Goal: Information Seeking & Learning: Find specific fact

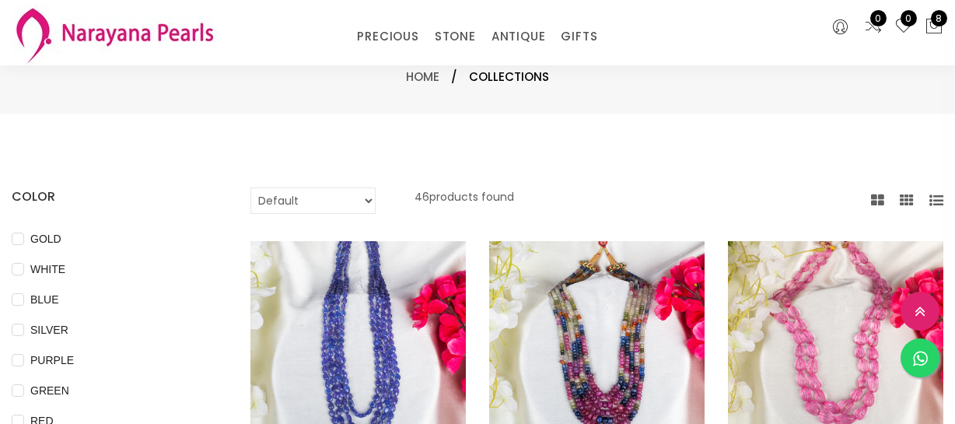
select select "INR"
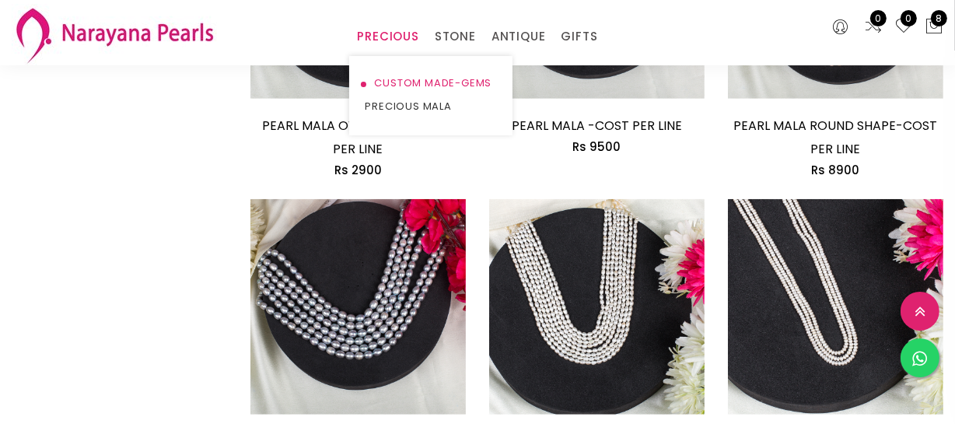
click at [400, 84] on link "CUSTOM MADE-GEMS" at bounding box center [431, 83] width 132 height 23
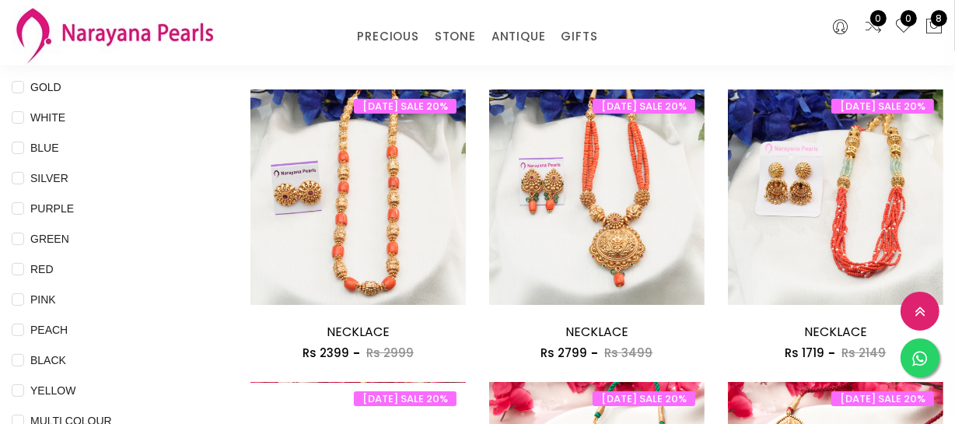
scroll to position [211, 0]
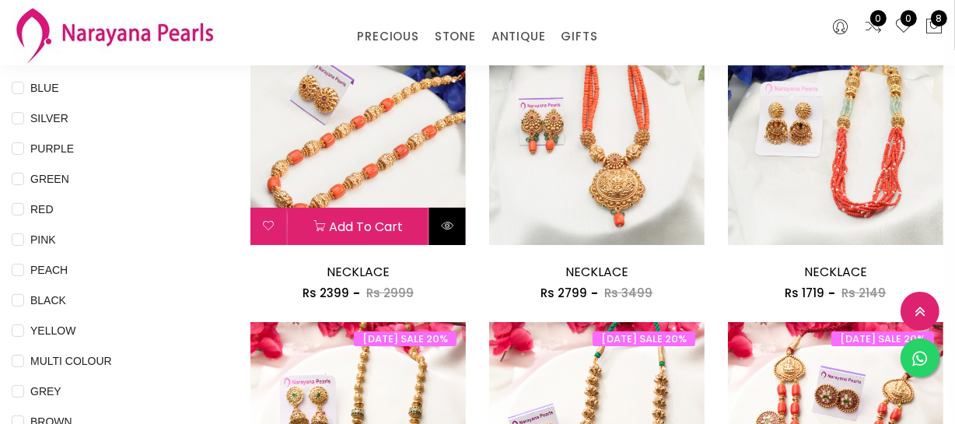
click at [445, 228] on icon at bounding box center [447, 225] width 12 height 12
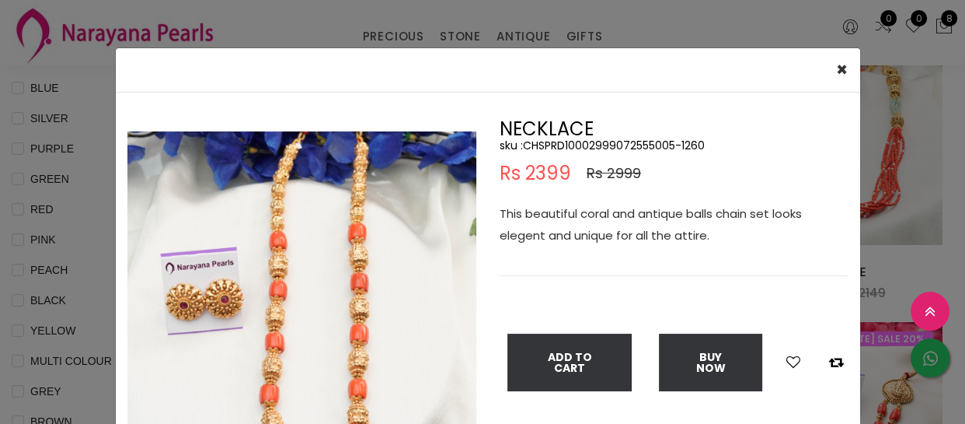
click at [560, 145] on h5 "sku : CHSPRD10002999072555005-1260" at bounding box center [674, 145] width 349 height 14
copy h5 "CHSPRD10002999072555005"
click at [23, 279] on div "× Close Double (click / press) on the image to zoom (in / out). NECKLACE sku : …" at bounding box center [482, 212] width 965 height 424
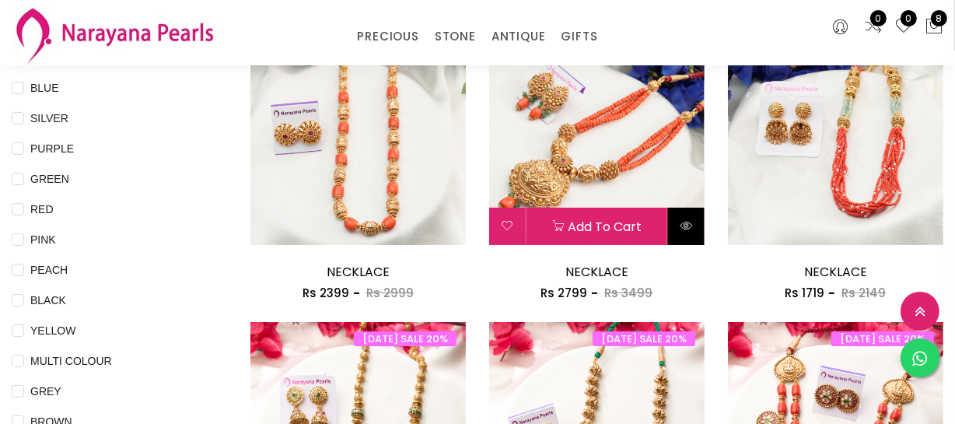
click at [676, 222] on button at bounding box center [686, 226] width 37 height 37
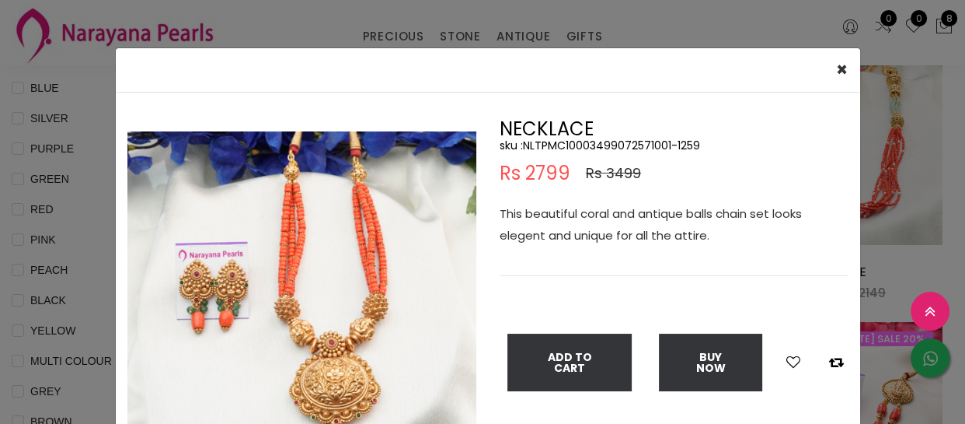
click at [592, 143] on h5 "sku : NLTPMC10003499072571001-1259" at bounding box center [674, 145] width 349 height 14
copy h5 "NLTPMC10003499072571001"
click at [40, 151] on div "× Close Double (click / press) on the image to zoom (in / out). NECKLACE sku : …" at bounding box center [482, 212] width 965 height 424
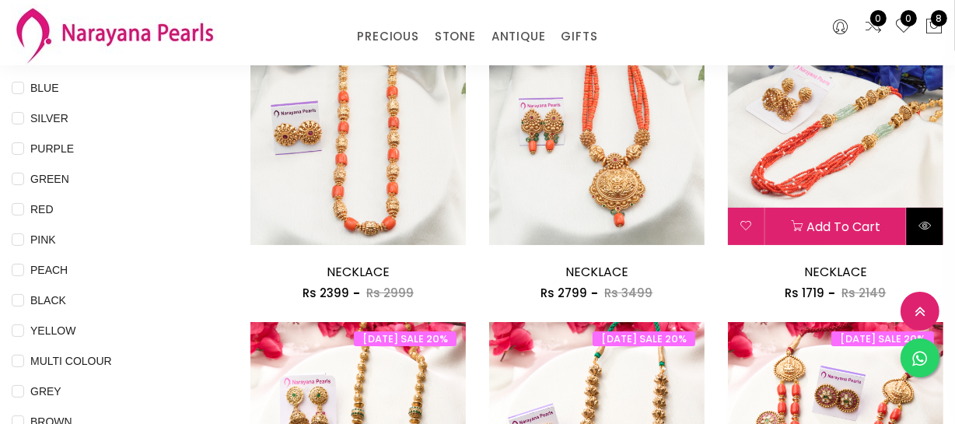
click at [930, 220] on icon at bounding box center [924, 225] width 12 height 12
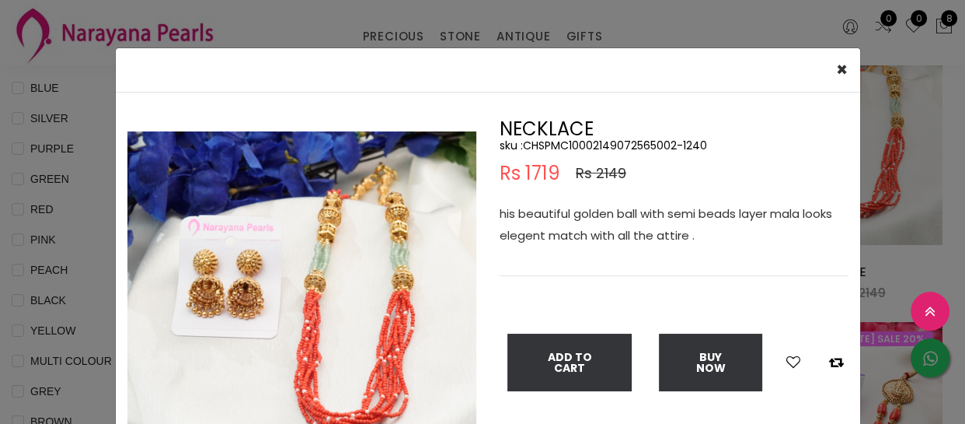
click at [87, 250] on div "× Close Double (click / press) on the image to zoom (in / out). NECKLACE sku : …" at bounding box center [482, 212] width 965 height 424
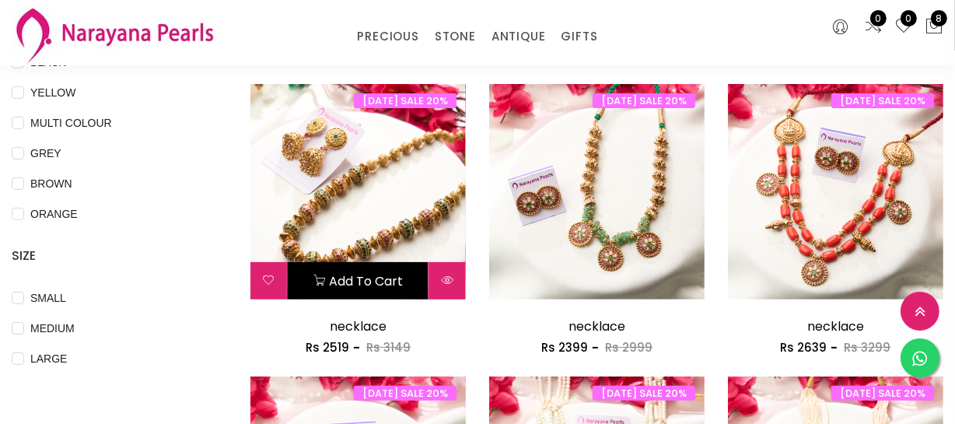
scroll to position [494, 0]
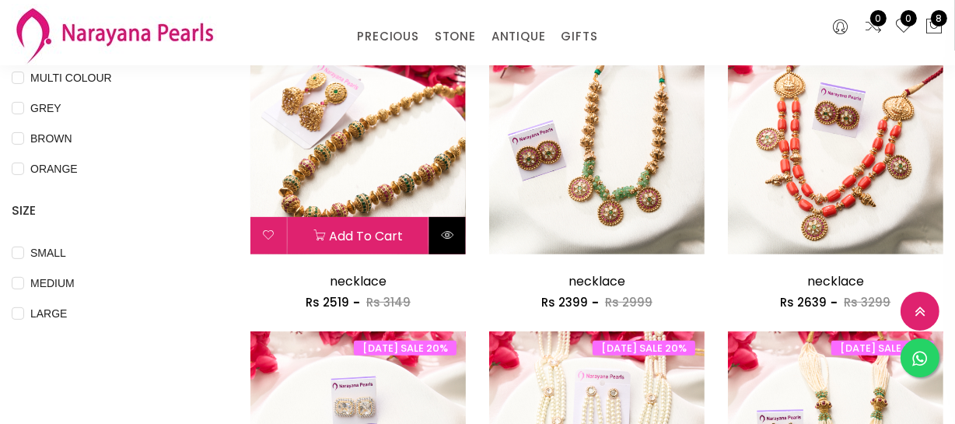
click at [447, 223] on button at bounding box center [447, 235] width 37 height 37
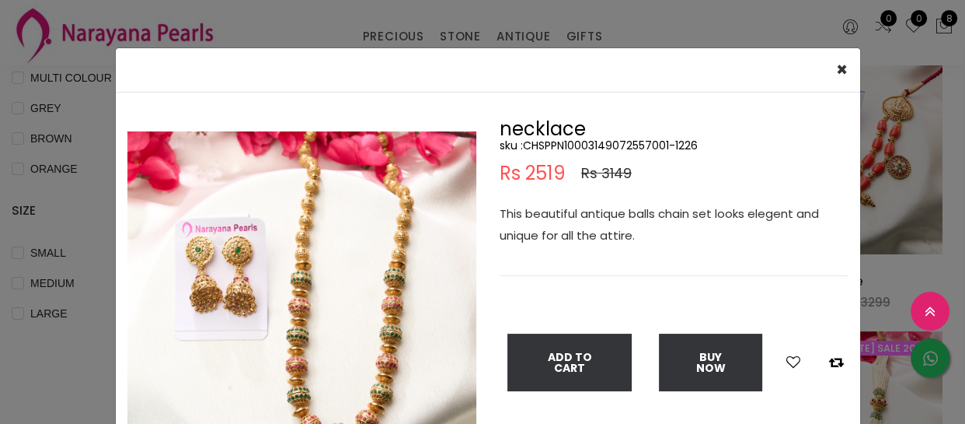
click at [575, 145] on h5 "sku : CHSPPN10003149072557001-1226" at bounding box center [674, 145] width 349 height 14
copy h5 "CHSPPN10003149072557001"
click at [50, 212] on div "× Close Double (click / press) on the image to zoom (in / out). necklace sku : …" at bounding box center [482, 212] width 965 height 424
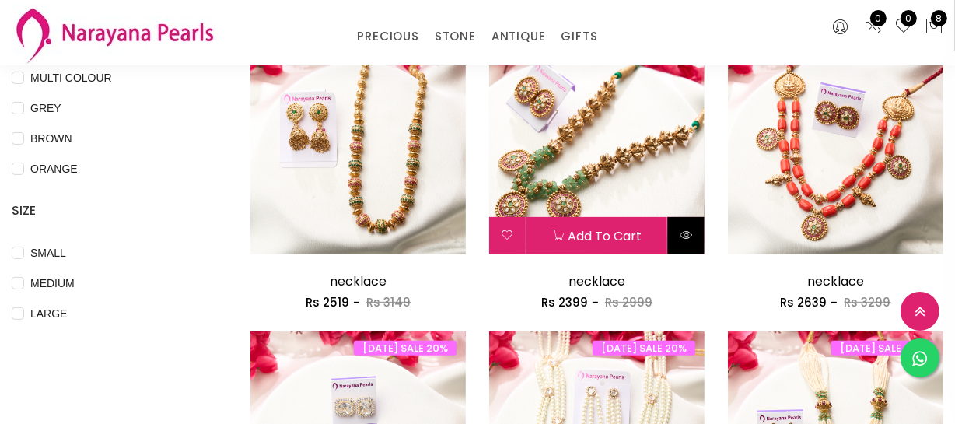
click at [691, 239] on icon at bounding box center [685, 235] width 12 height 12
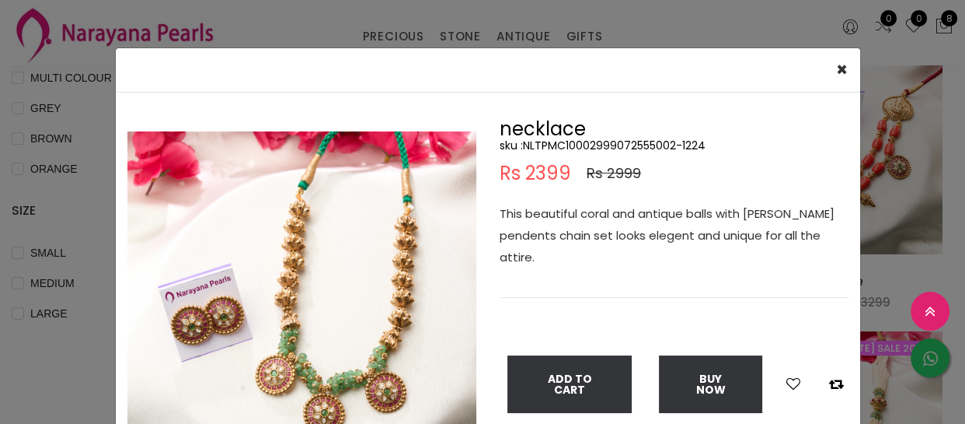
click at [599, 139] on h5 "sku : NLTPMC10002999072555002-1224" at bounding box center [674, 145] width 349 height 14
copy h5 "NLTPMC10002999072555002"
click at [906, 191] on div "× Close Double (click / press) on the image to zoom (in / out). necklace sku : …" at bounding box center [482, 212] width 965 height 424
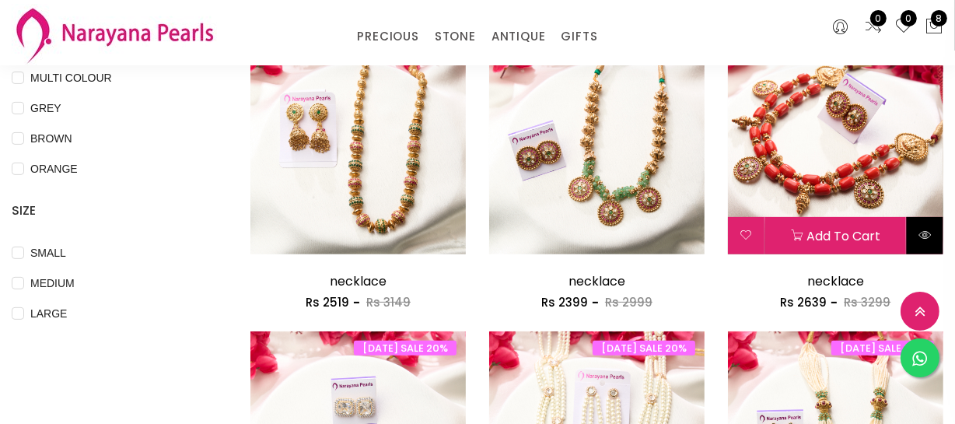
click at [926, 243] on button at bounding box center [924, 235] width 37 height 37
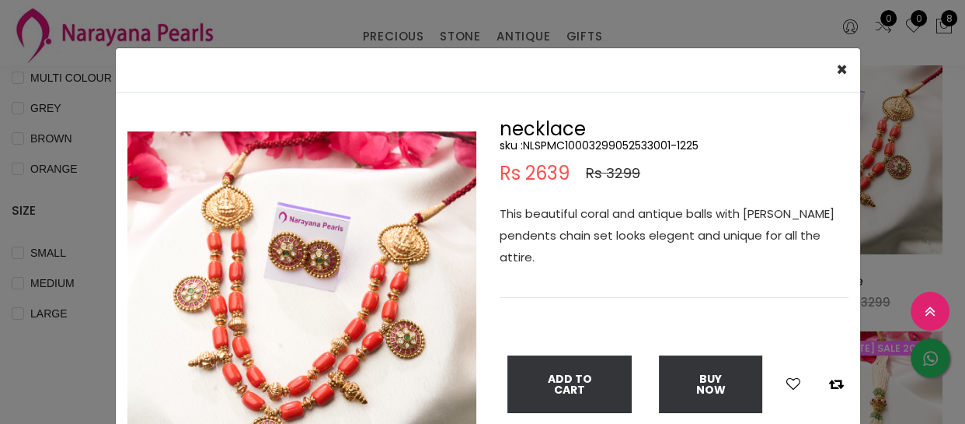
click at [602, 147] on h5 "sku : NLSPMC10003299052533001-1225" at bounding box center [674, 145] width 349 height 14
copy h5 "NLSPMC10003299052533001"
click at [106, 199] on div "× Close Double (click / press) on the image to zoom (in / out). necklace sku : …" at bounding box center [482, 212] width 965 height 424
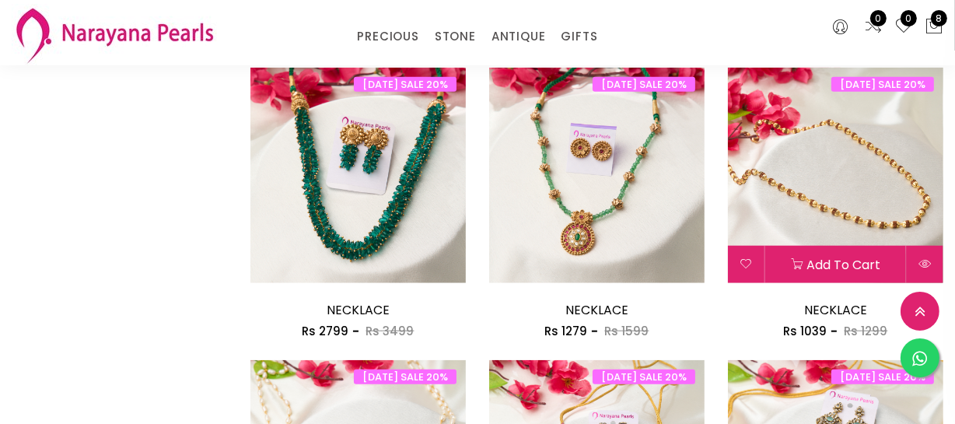
scroll to position [1413, 0]
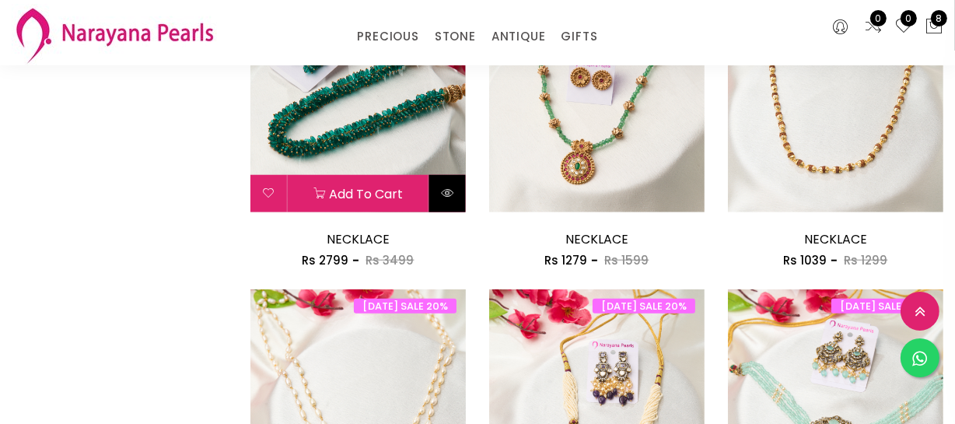
click at [452, 198] on button at bounding box center [447, 193] width 37 height 37
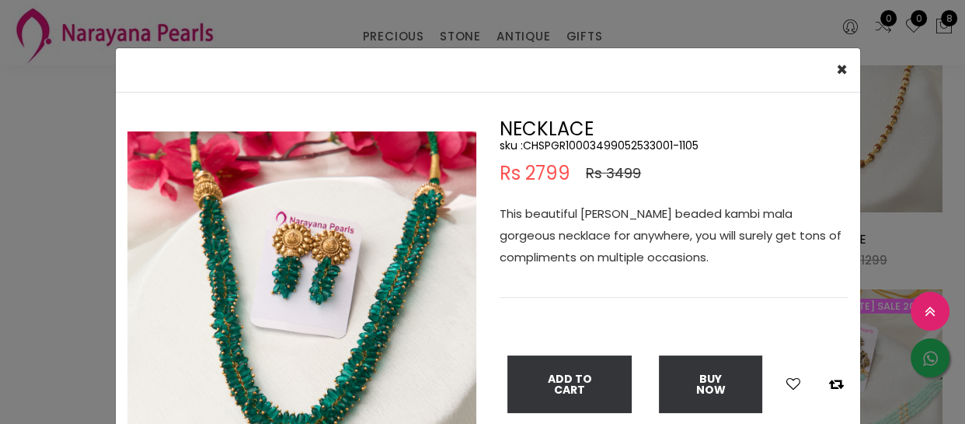
click at [628, 144] on h5 "sku : CHSPGR10003499052533001-1105" at bounding box center [674, 145] width 349 height 14
copy h5 "CHSPGR10003499052533001"
click at [54, 194] on div "× Close Double (click / press) on the image to zoom (in / out). NECKLACE sku : …" at bounding box center [482, 212] width 965 height 424
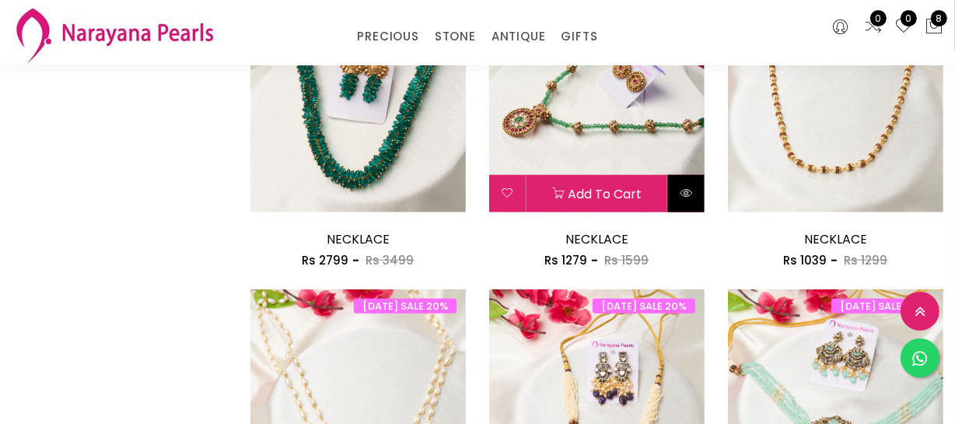
click at [684, 196] on icon at bounding box center [685, 193] width 12 height 12
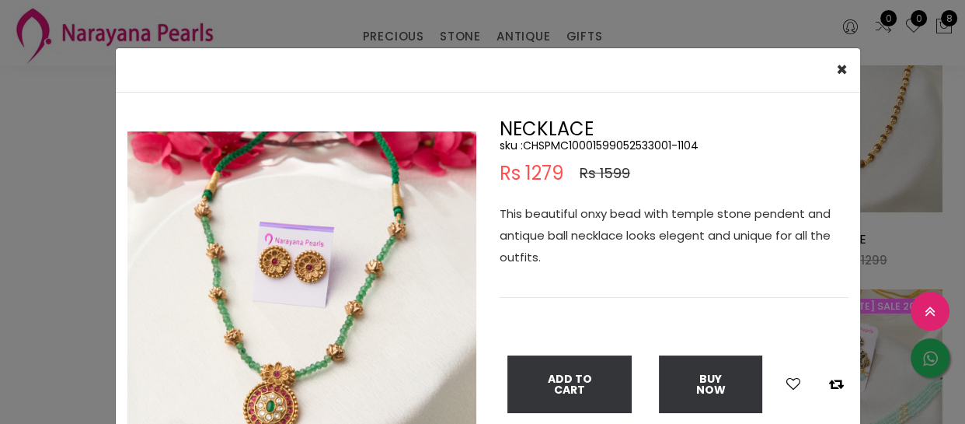
click at [578, 148] on h5 "sku : CHSPMC10001599052533001-1104" at bounding box center [674, 145] width 349 height 14
copy h5 "CHSPMC10001599052533001"
click at [72, 232] on div "× Close Double (click / press) on the image to zoom (in / out). NECKLACE sku : …" at bounding box center [482, 212] width 965 height 424
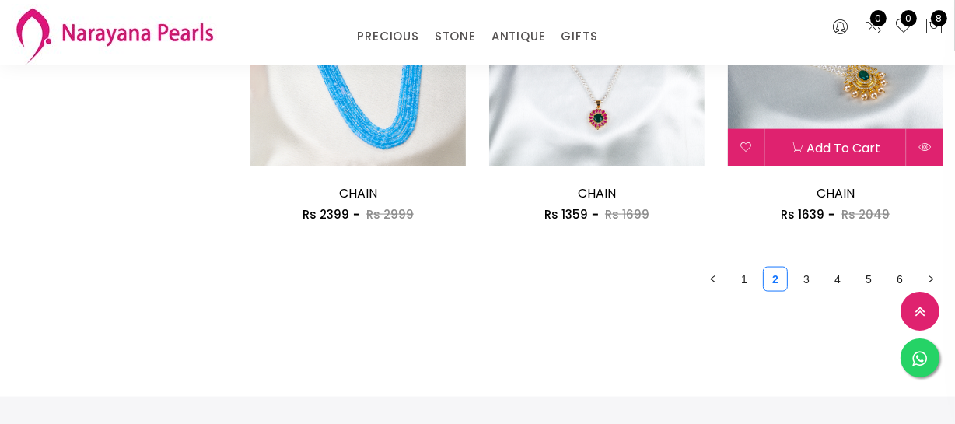
scroll to position [2049, 0]
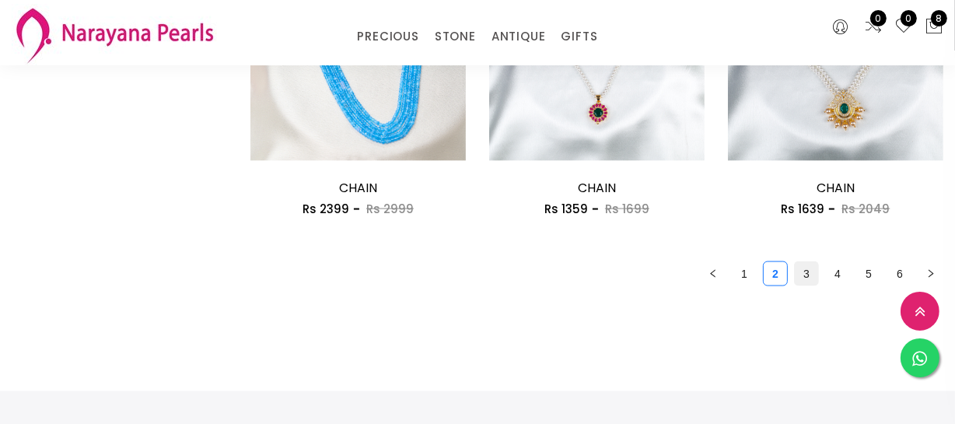
click at [794, 278] on link "3" at bounding box center [805, 273] width 23 height 23
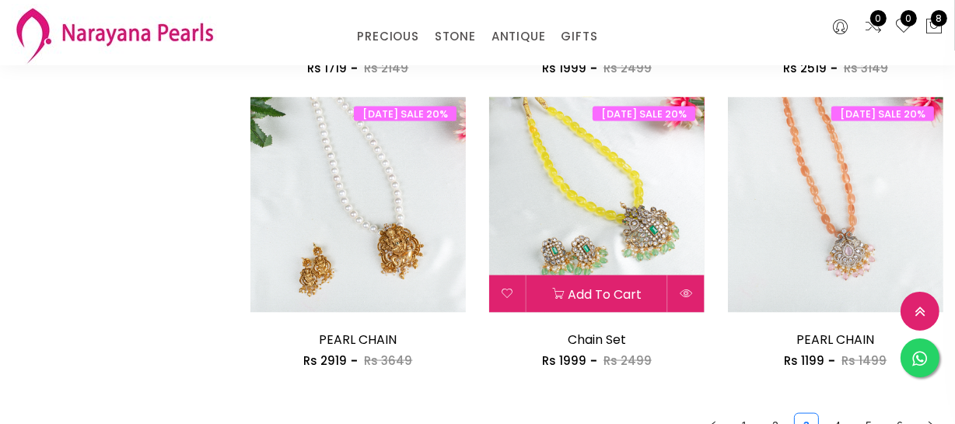
scroll to position [2049, 0]
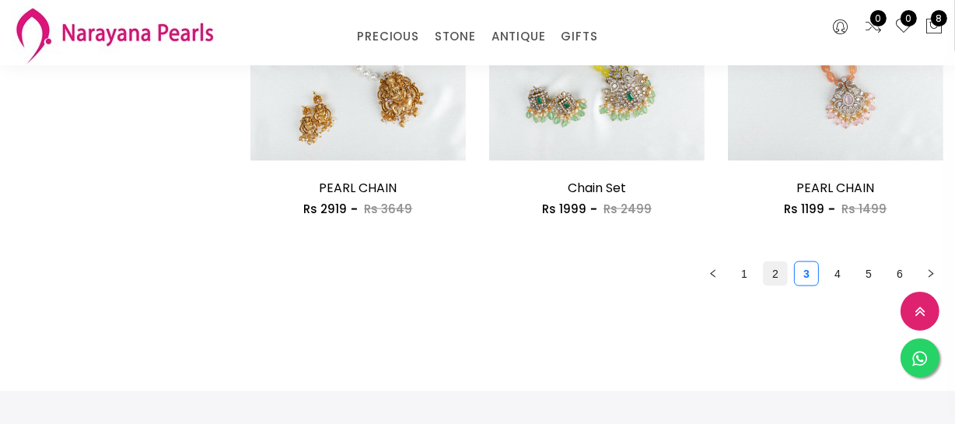
click at [766, 274] on link "2" at bounding box center [774, 273] width 23 height 23
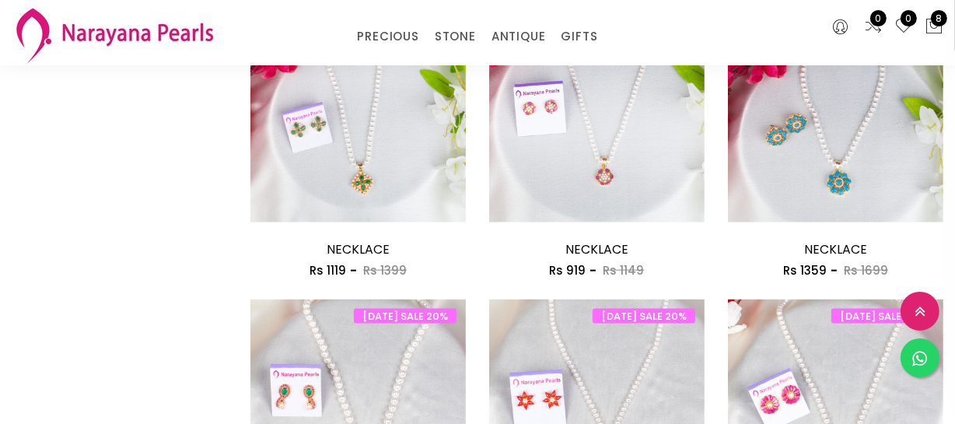
scroll to position [1978, 0]
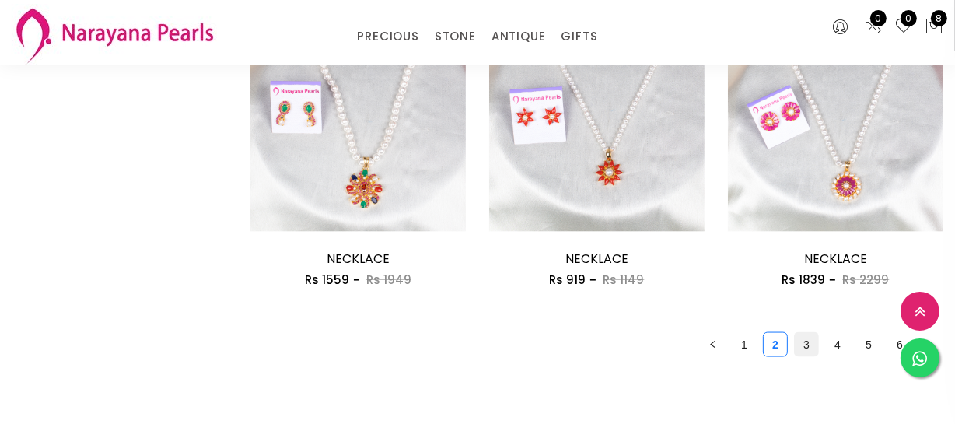
click at [804, 347] on link "3" at bounding box center [805, 344] width 23 height 23
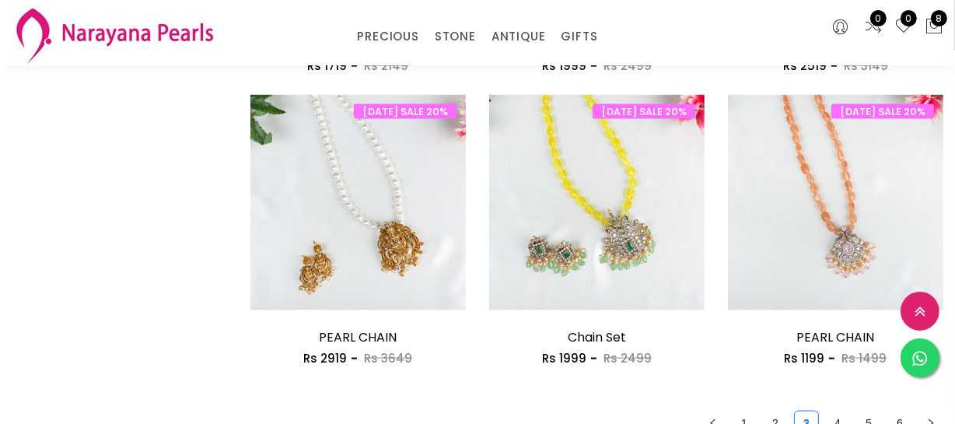
scroll to position [2049, 0]
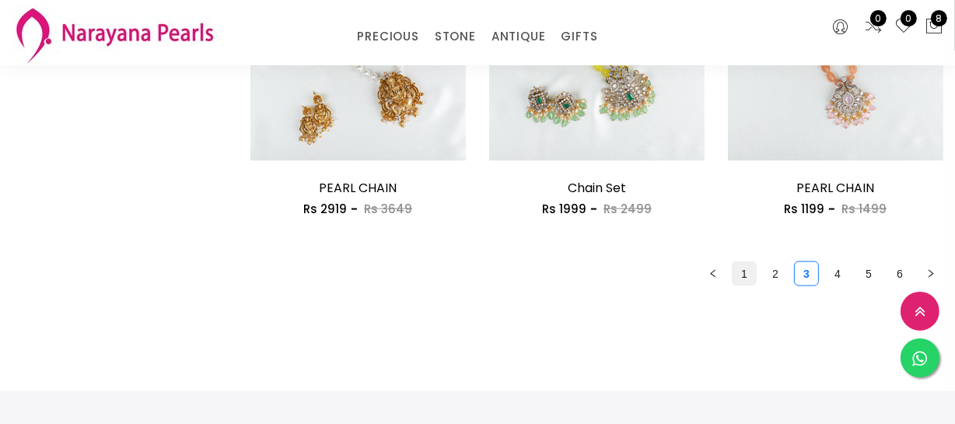
click at [743, 279] on link "1" at bounding box center [743, 273] width 23 height 23
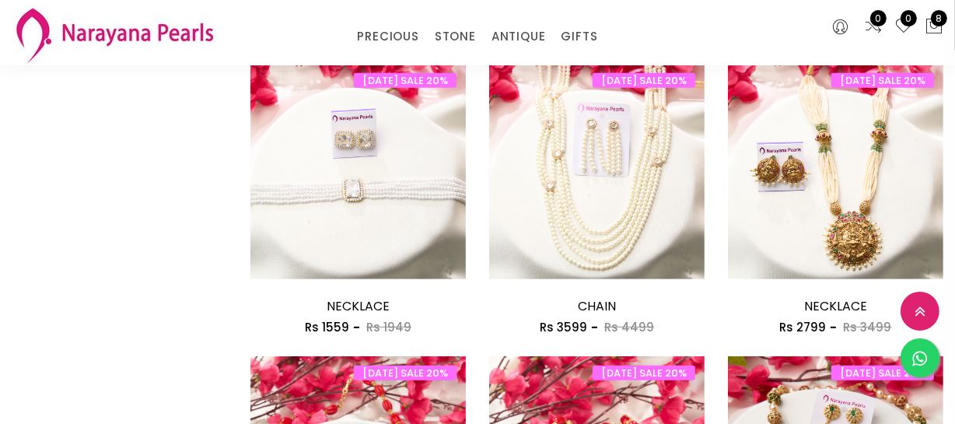
scroll to position [847, 0]
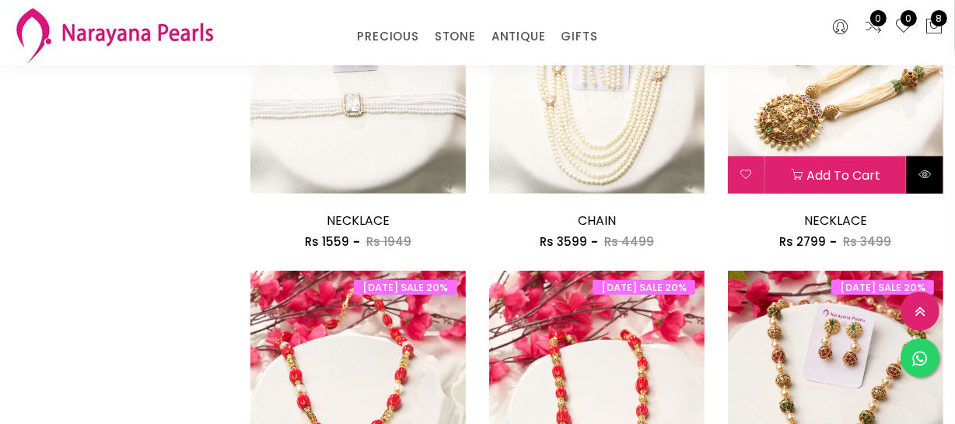
click at [927, 186] on button at bounding box center [924, 174] width 37 height 37
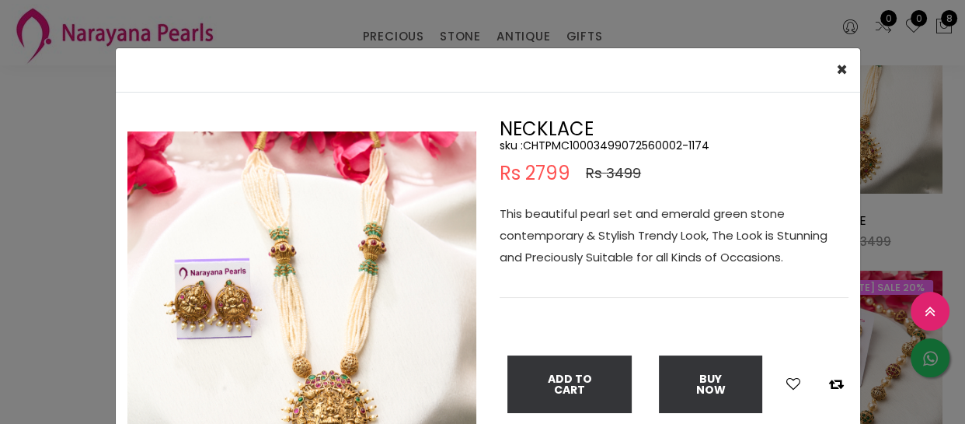
click at [620, 139] on h5 "sku : CHTPMC10003499072560002-1174" at bounding box center [674, 145] width 349 height 14
copy h5 "CHTPMC10003499072560002"
click at [54, 194] on div "× Close Double (click / press) on the image to zoom (in / out). NECKLACE sku : …" at bounding box center [482, 212] width 965 height 424
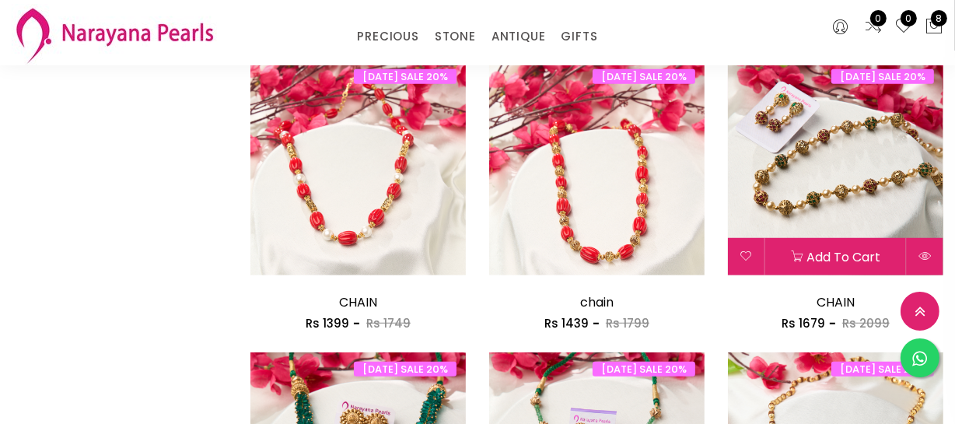
scroll to position [1059, 0]
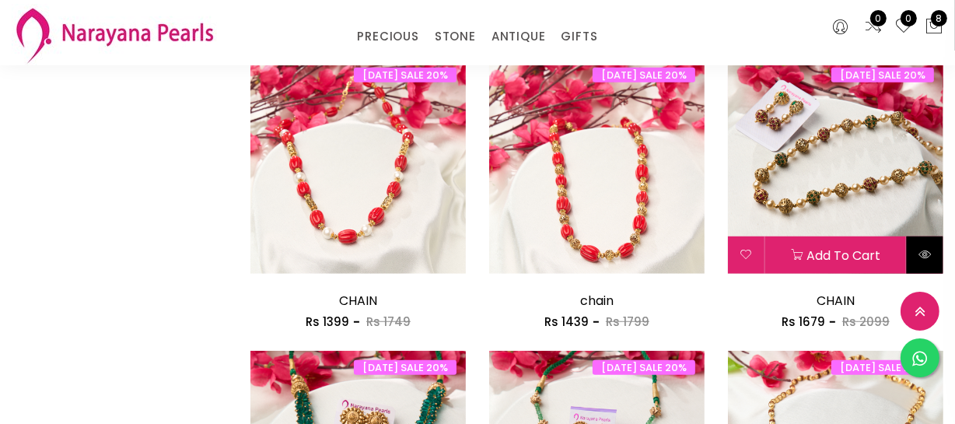
click at [922, 237] on button at bounding box center [924, 254] width 37 height 37
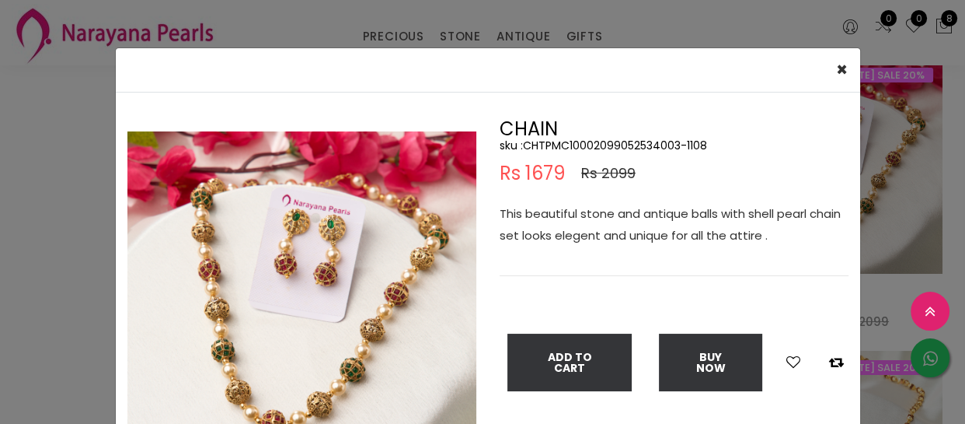
click at [603, 138] on h5 "sku : CHTPMC10002099052534003-1108" at bounding box center [674, 145] width 349 height 14
copy h5 "CHTPMC10002099052534003"
click at [44, 220] on div "× Close Double (click / press) on the image to zoom (in / out). CHAIN sku : CHT…" at bounding box center [482, 212] width 965 height 424
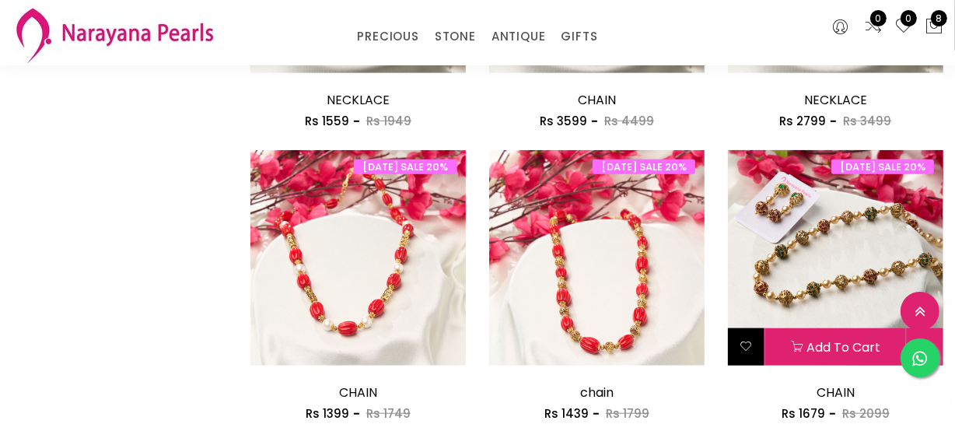
scroll to position [989, 0]
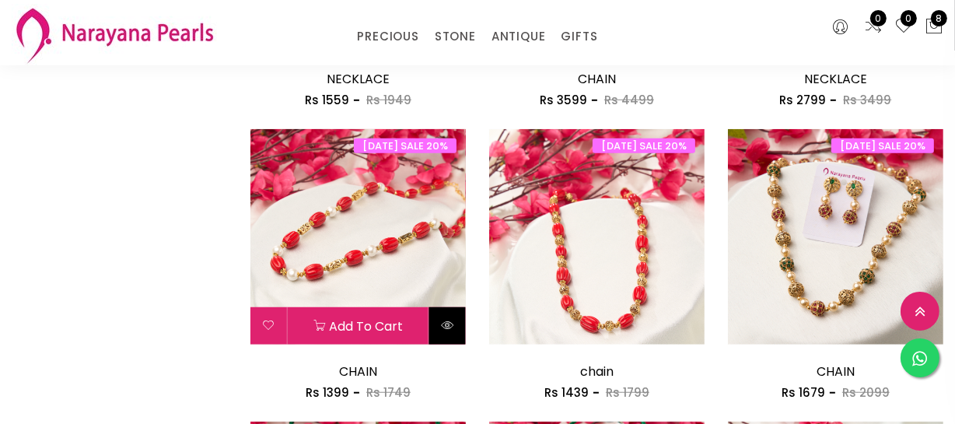
click at [446, 328] on icon at bounding box center [447, 325] width 12 height 12
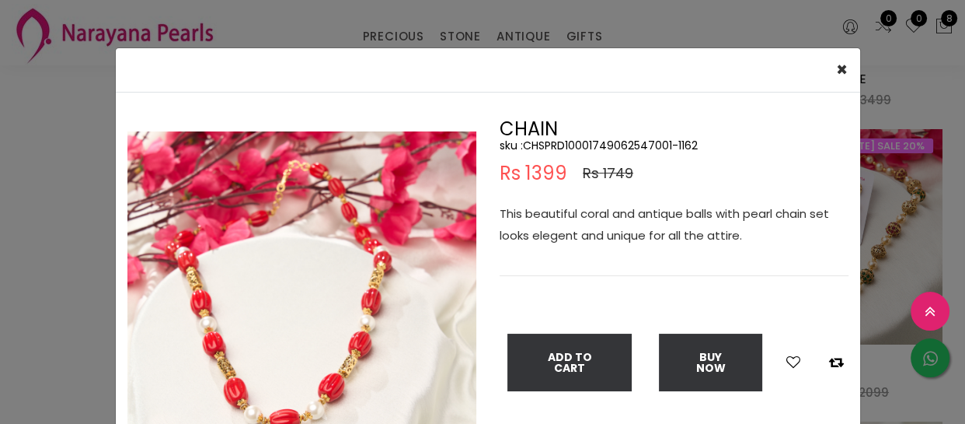
click at [574, 147] on h5 "sku : CHSPRD10001749062547001-1162" at bounding box center [674, 145] width 349 height 14
click at [574, 144] on h5 "sku : CHSPRD10001749062547001-1162" at bounding box center [674, 145] width 349 height 14
click at [574, 143] on h5 "sku : CHSPRD10001749062547001-1162" at bounding box center [674, 145] width 349 height 14
copy h5 "CHSPRD10001749062547001"
click at [19, 256] on div "× Close Double (click / press) on the image to zoom (in / out). CHAIN sku : CHS…" at bounding box center [482, 212] width 965 height 424
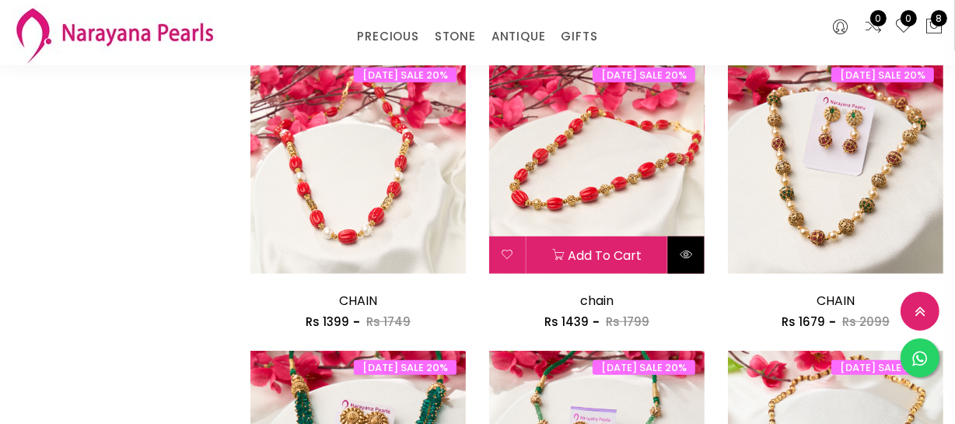
scroll to position [707, 0]
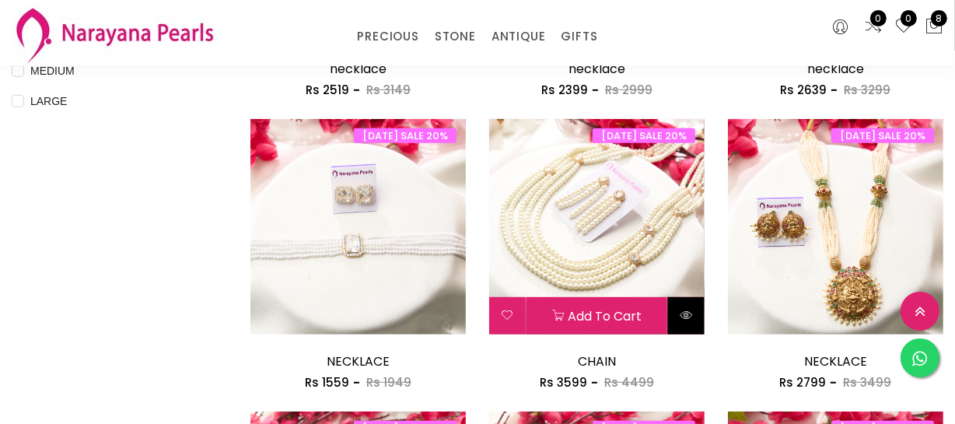
click at [679, 312] on icon at bounding box center [685, 315] width 12 height 12
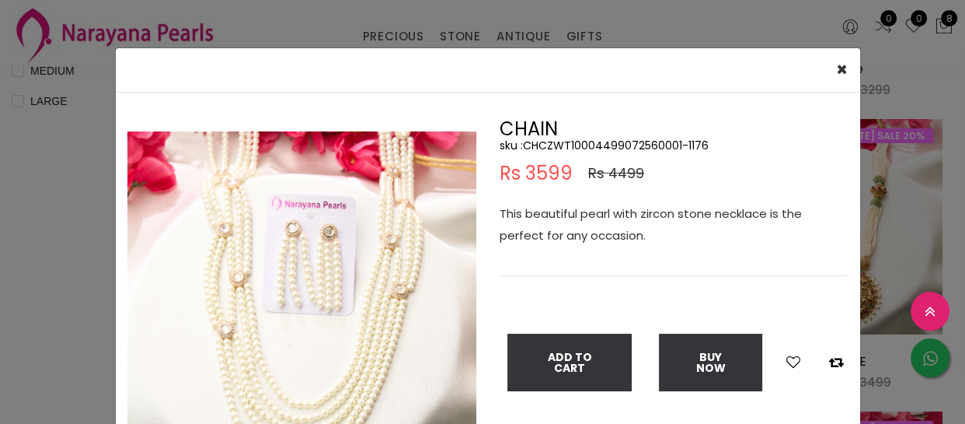
click at [591, 147] on h5 "sku : CHCZWT10004499072560001-1176" at bounding box center [674, 145] width 349 height 14
click at [0, 330] on div "× Close Double (click / press) on the image to zoom (in / out). CHAIN sku : CHC…" at bounding box center [482, 212] width 965 height 424
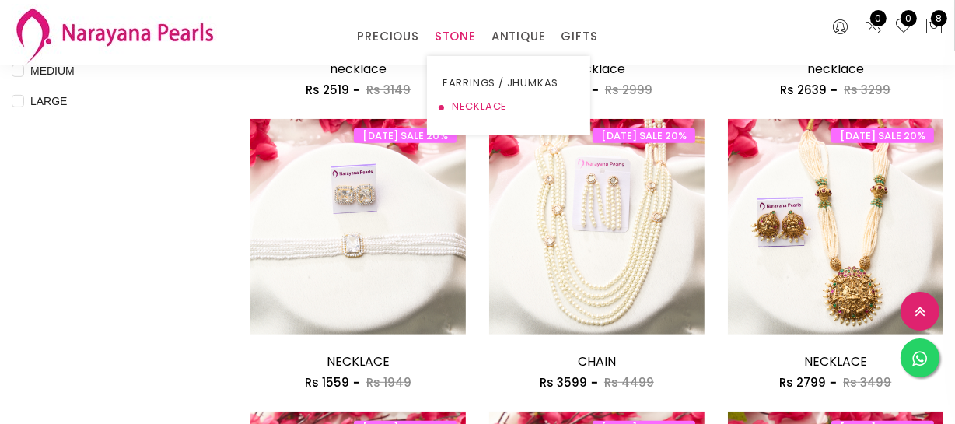
click at [466, 101] on link "NECKLACE" at bounding box center [508, 106] width 132 height 23
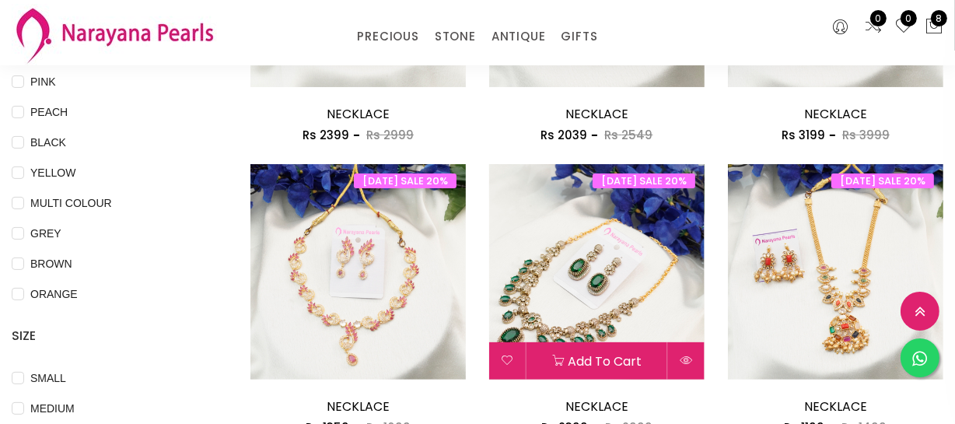
scroll to position [353, 0]
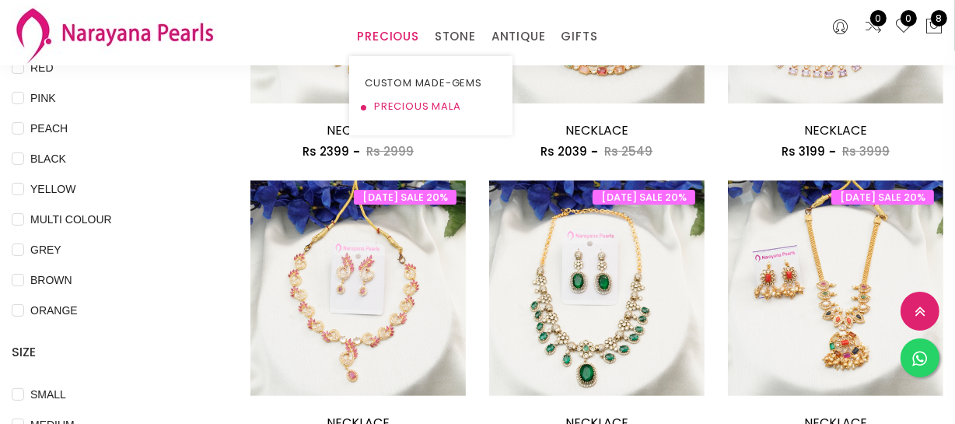
click at [400, 102] on link "PRECIOUS MALA" at bounding box center [431, 106] width 132 height 23
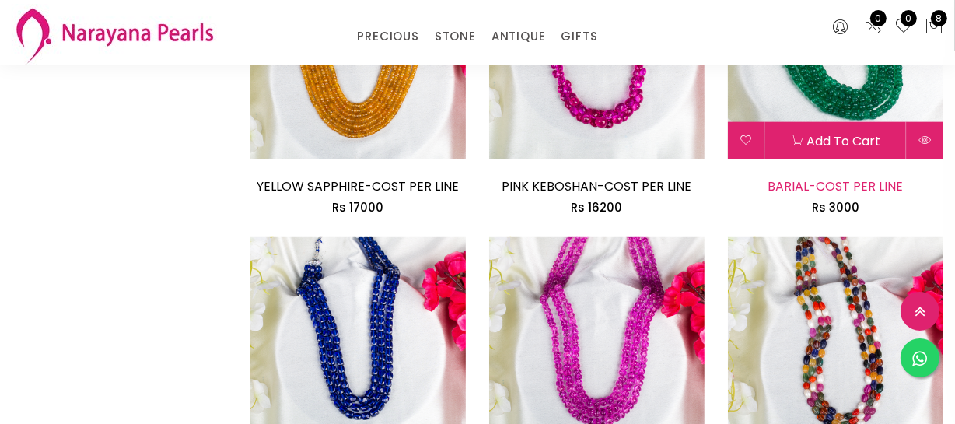
scroll to position [1978, 0]
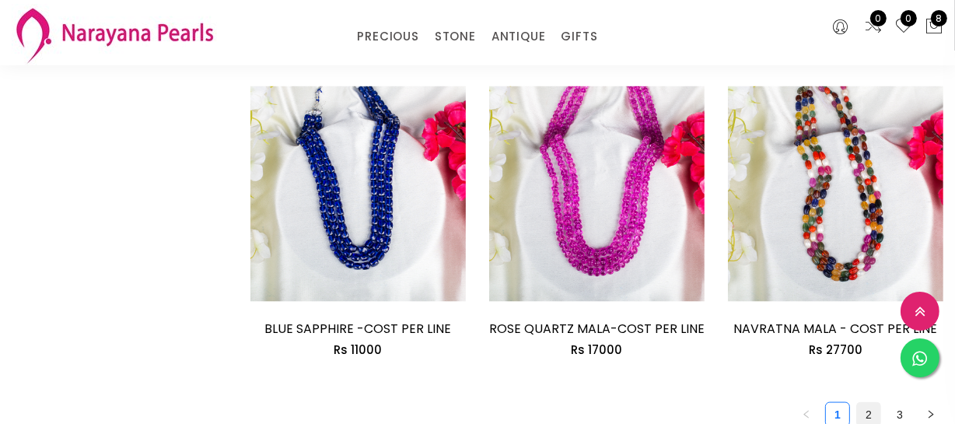
click at [861, 414] on link "2" at bounding box center [868, 414] width 23 height 23
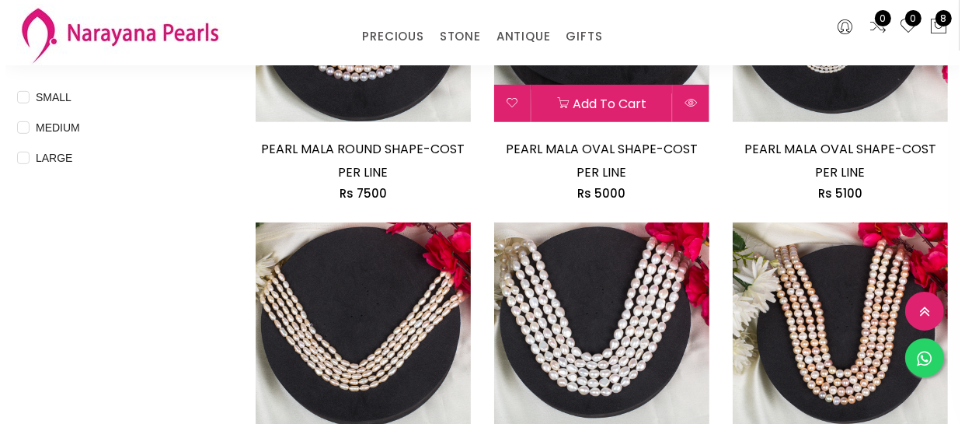
scroll to position [847, 0]
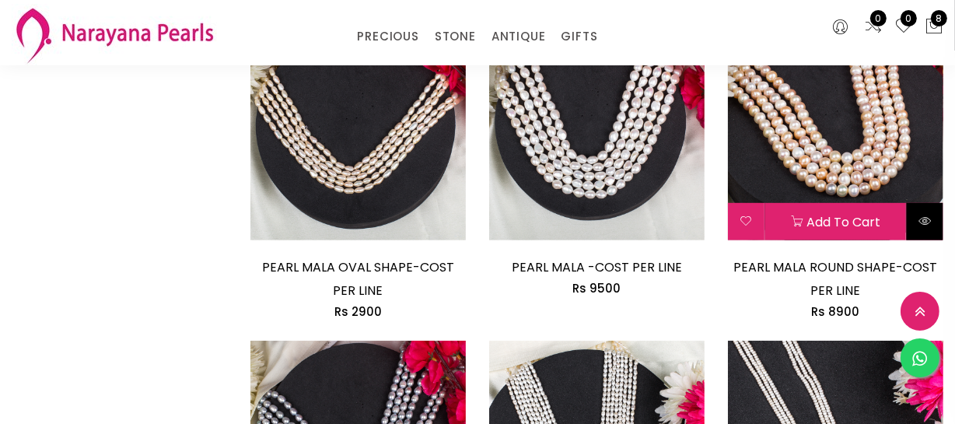
click at [923, 238] on button at bounding box center [924, 221] width 37 height 37
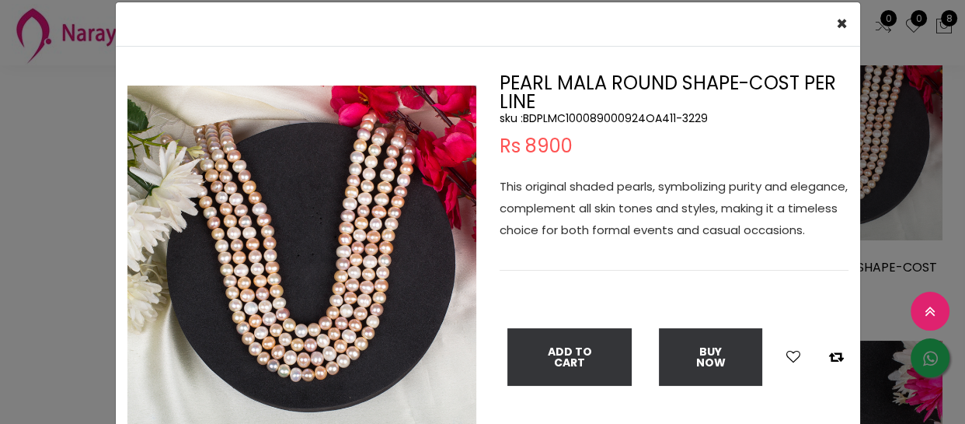
scroll to position [70, 0]
